Goal: Transaction & Acquisition: Purchase product/service

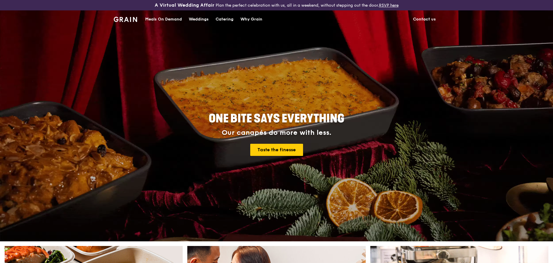
click at [177, 19] on div "Meals On Demand" at bounding box center [163, 19] width 37 height 17
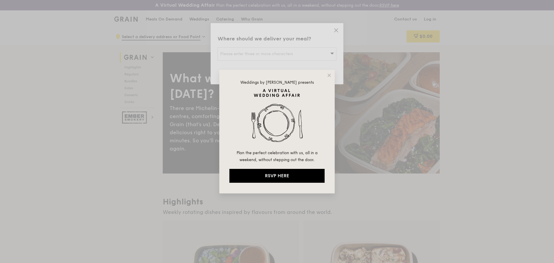
click at [326, 78] on div "Weddings by [PERSON_NAME] presents Plan the perfect celebration with us, all in…" at bounding box center [277, 132] width 116 height 124
click at [329, 77] on icon at bounding box center [329, 75] width 5 height 5
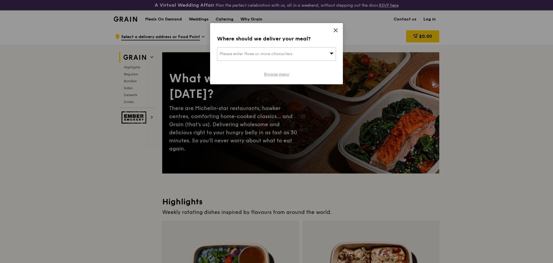
click at [273, 72] on link "Browse menu" at bounding box center [276, 75] width 25 height 6
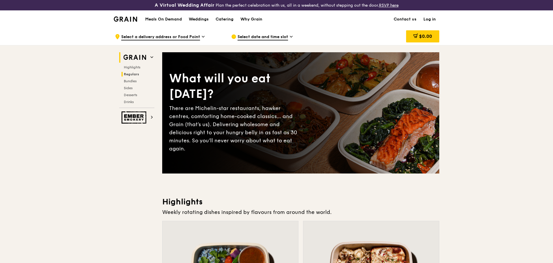
click at [138, 74] on span "Regulars" at bounding box center [131, 74] width 15 height 4
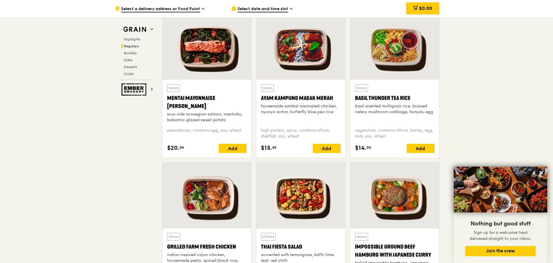
scroll to position [541, 0]
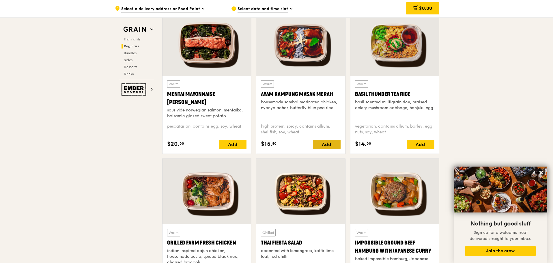
click at [333, 143] on div "Add" at bounding box center [327, 144] width 28 height 9
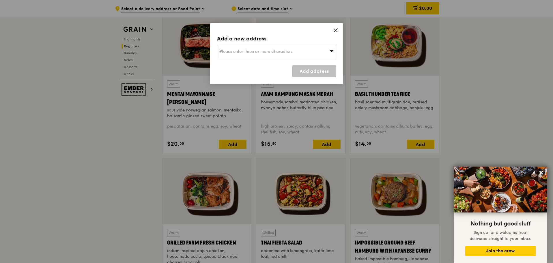
click at [304, 51] on div "Please enter three or more characters" at bounding box center [276, 51] width 119 height 13
click at [247, 47] on input "search" at bounding box center [276, 51] width 118 height 13
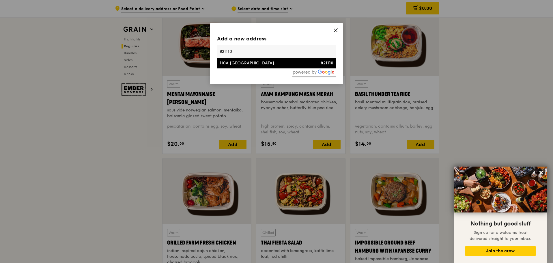
type input "821110"
click at [245, 62] on div "110A [GEOGRAPHIC_DATA]" at bounding box center [262, 63] width 85 height 6
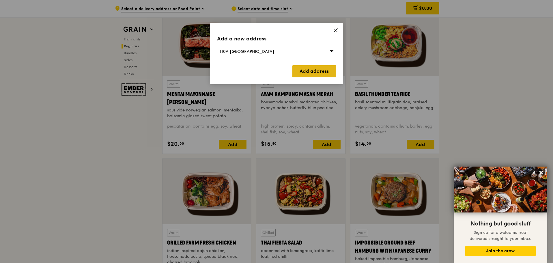
click at [320, 68] on link "Add address" at bounding box center [315, 71] width 44 height 12
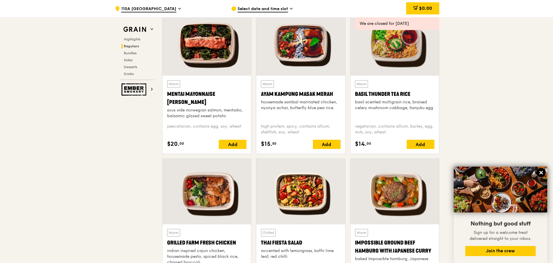
click at [541, 174] on icon at bounding box center [541, 172] width 5 height 5
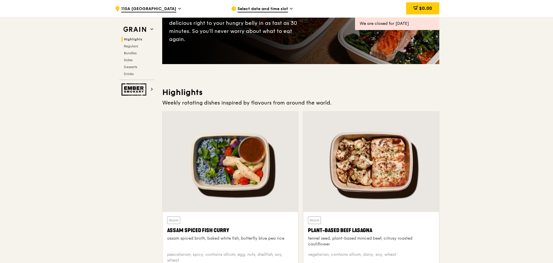
scroll to position [107, 0]
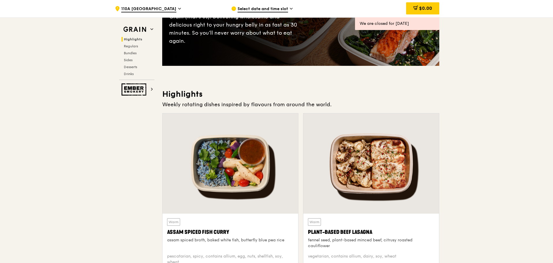
click at [287, 11] on span "Select date and time slot" at bounding box center [263, 9] width 51 height 6
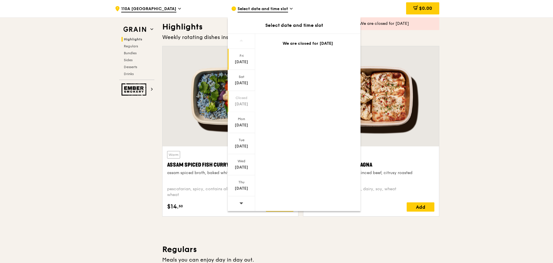
scroll to position [252, 0]
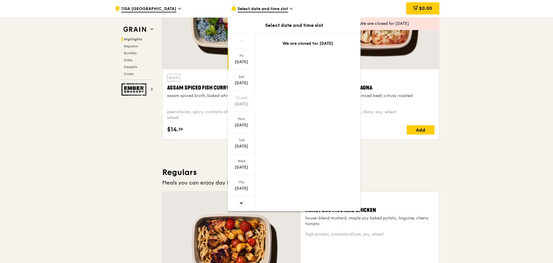
click at [245, 204] on div at bounding box center [241, 203] width 27 height 15
click at [245, 202] on div at bounding box center [241, 203] width 27 height 15
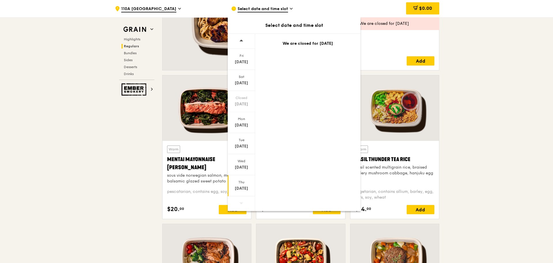
scroll to position [483, 0]
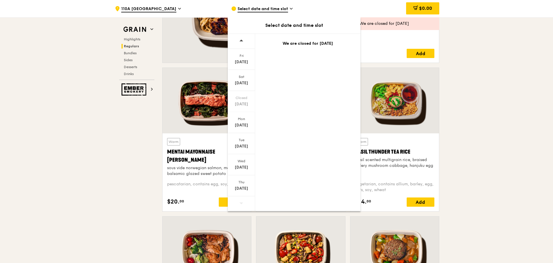
click at [241, 200] on span at bounding box center [241, 203] width 4 height 14
